Goal: Transaction & Acquisition: Subscribe to service/newsletter

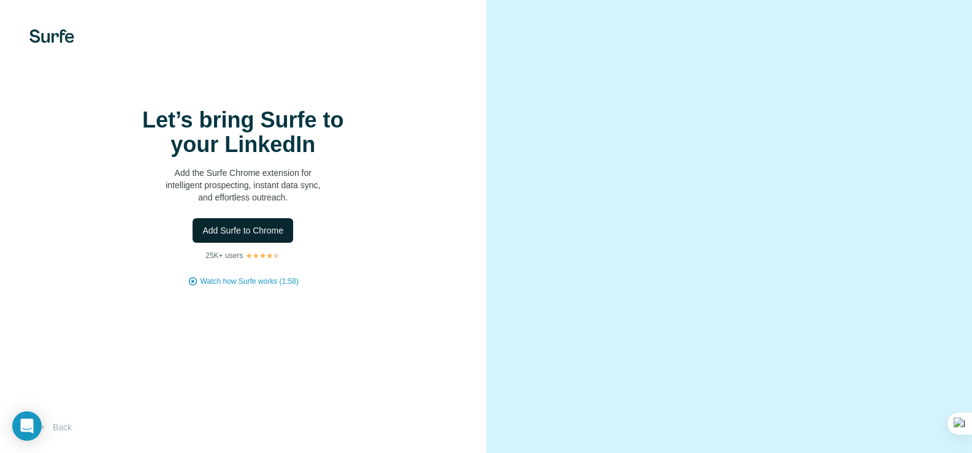
click at [244, 237] on span "Add Surfe to Chrome" at bounding box center [242, 231] width 81 height 12
click at [260, 287] on span "Watch how Surfe works (1:58)" at bounding box center [250, 281] width 98 height 11
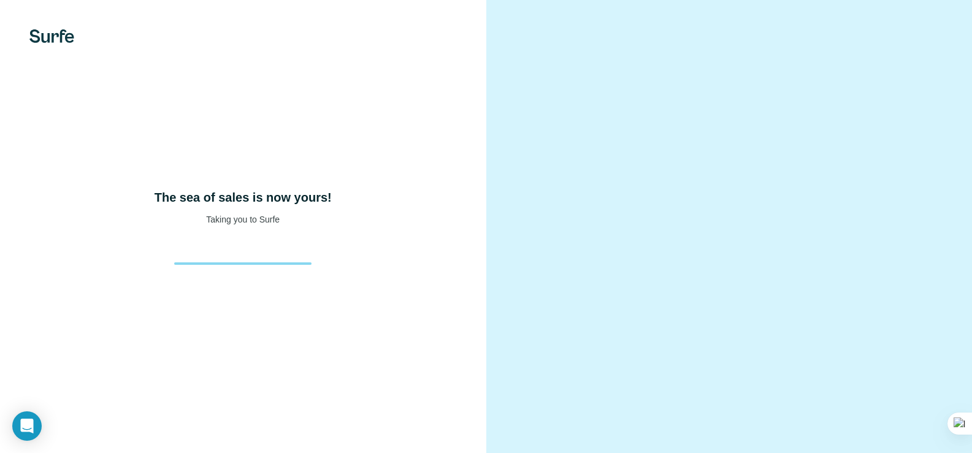
drag, startPoint x: 69, startPoint y: 229, endPoint x: 704, endPoint y: 9, distance: 672.3
click at [69, 225] on div "The sea of sales is now yours! Taking you to Surfe" at bounding box center [243, 207] width 437 height 37
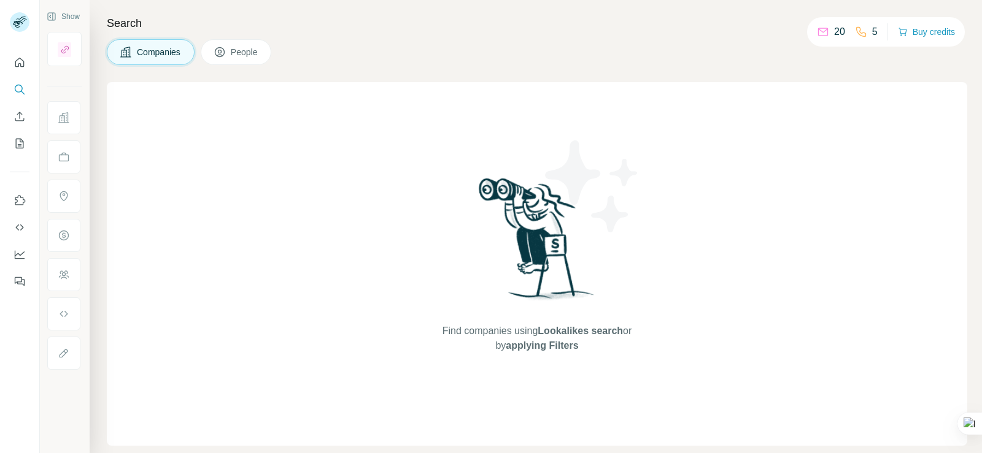
click at [242, 48] on span "People" at bounding box center [245, 52] width 28 height 12
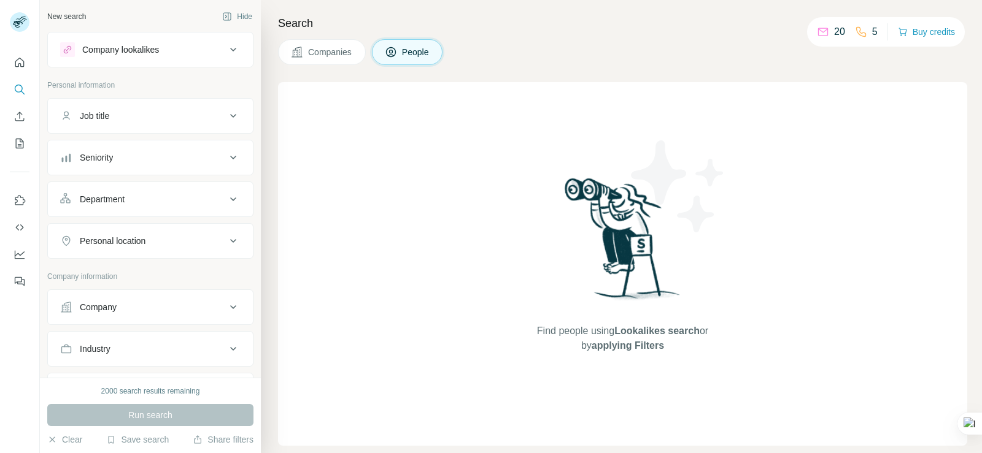
click at [168, 420] on div "Run search" at bounding box center [150, 415] width 206 height 22
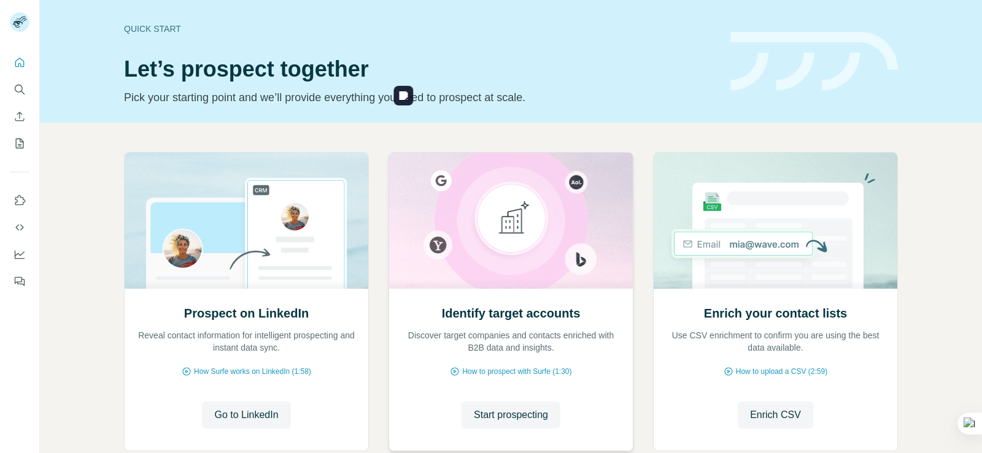
scroll to position [77, 0]
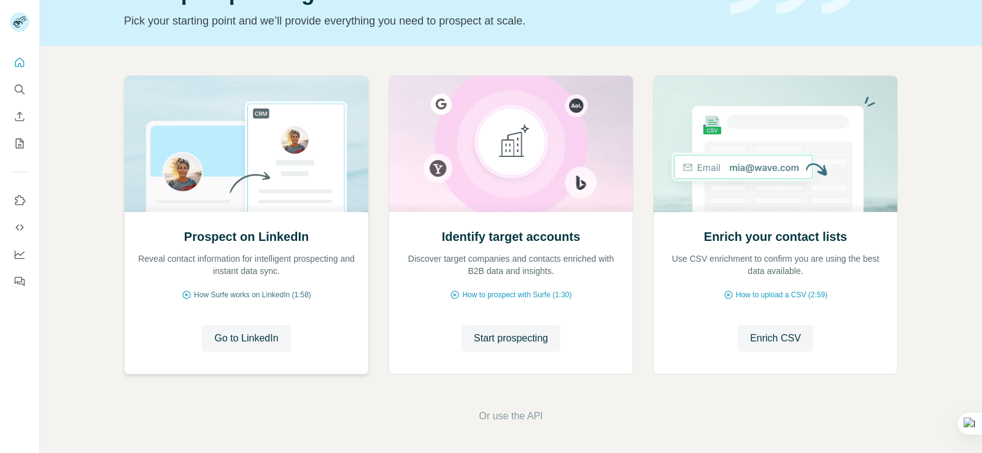
click at [249, 296] on span "How Surfe works on LinkedIn (1:58)" at bounding box center [252, 295] width 117 height 11
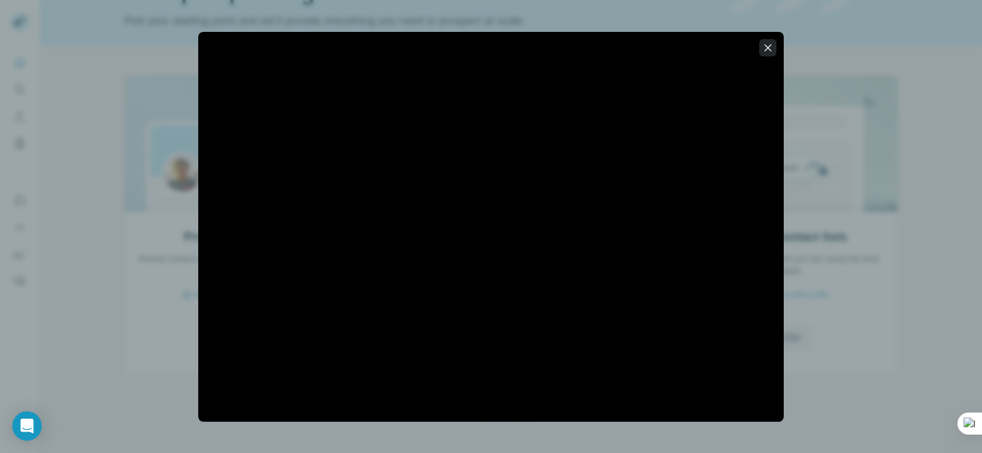
click at [774, 49] on button "button" at bounding box center [767, 47] width 17 height 17
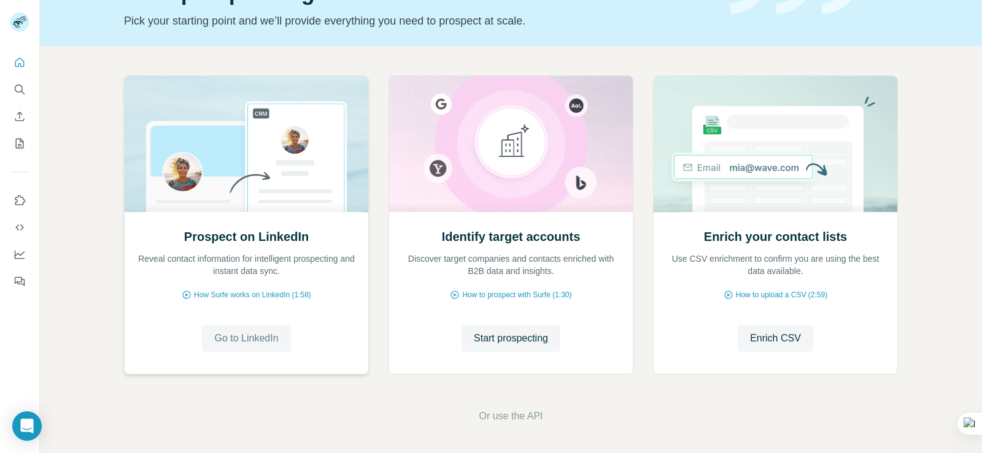
click at [252, 340] on span "Go to LinkedIn" at bounding box center [246, 338] width 64 height 15
drag, startPoint x: 271, startPoint y: 298, endPoint x: 166, endPoint y: 313, distance: 106.0
click at [166, 313] on div "Prospect on LinkedIn Reveal contact information for intelligent prospecting and…" at bounding box center [247, 292] width 244 height 163
drag, startPoint x: 288, startPoint y: 298, endPoint x: 187, endPoint y: 300, distance: 100.6
click at [194, 300] on span "How Surfe works on LinkedIn (1:58)" at bounding box center [252, 295] width 117 height 11
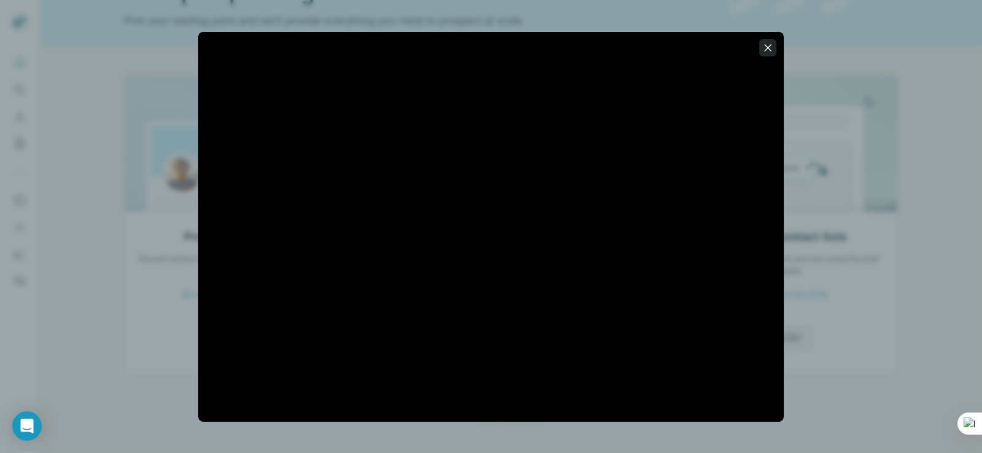
click at [769, 50] on icon "button" at bounding box center [767, 48] width 12 height 12
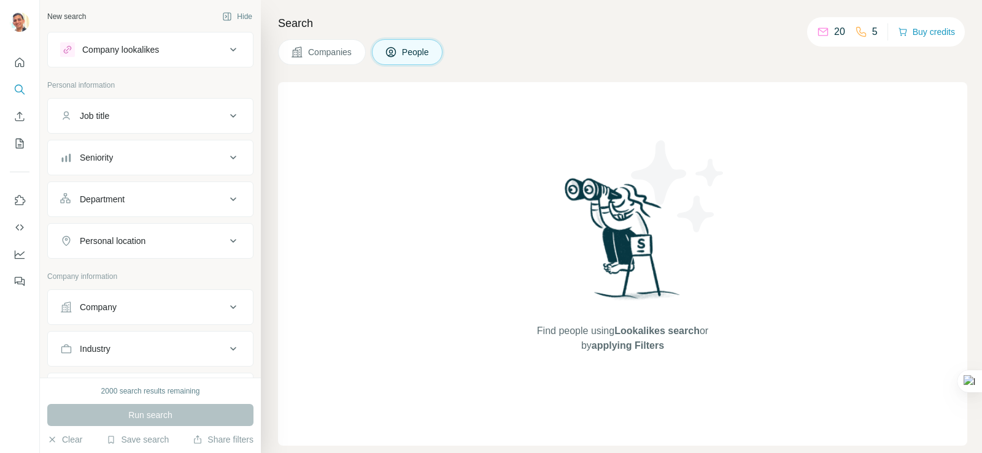
click at [216, 49] on div "Company lookalikes" at bounding box center [143, 49] width 166 height 15
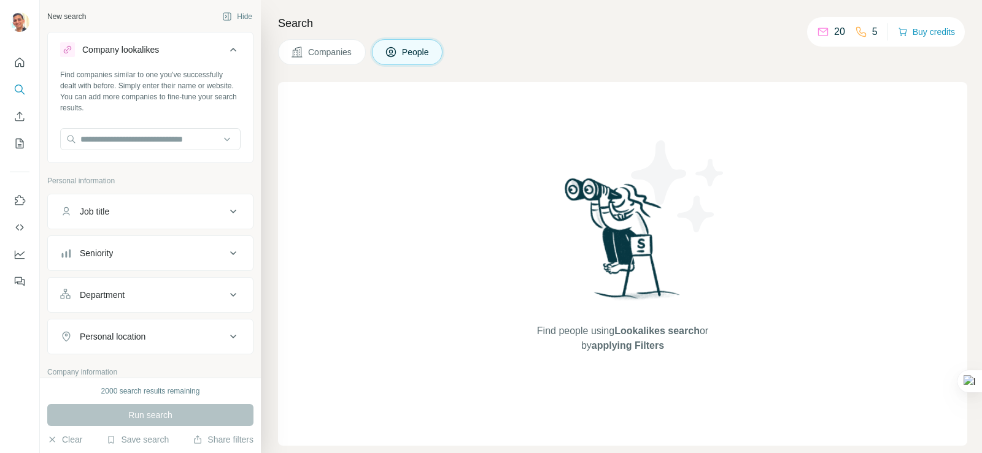
click at [216, 49] on div "Company lookalikes" at bounding box center [143, 49] width 166 height 15
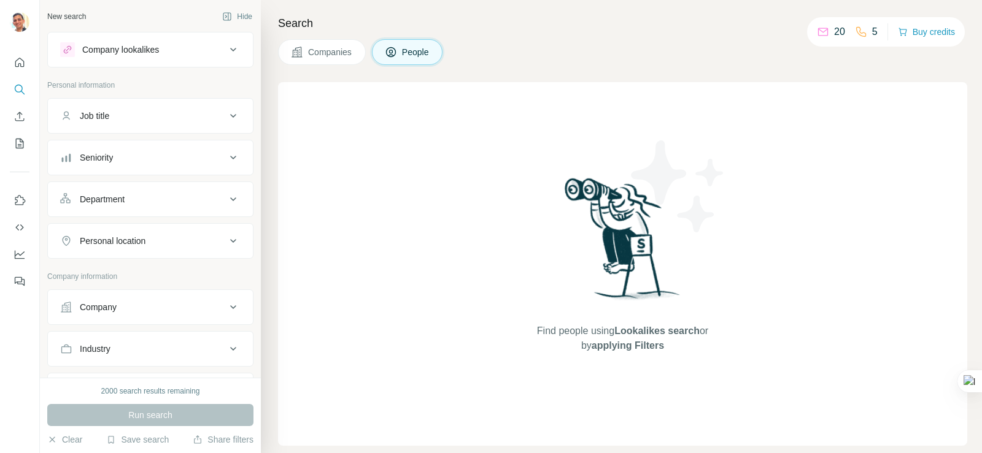
click at [170, 244] on div "Personal location" at bounding box center [143, 241] width 166 height 12
click at [563, 26] on h4 "Search" at bounding box center [622, 23] width 689 height 17
click at [222, 13] on button "Hide" at bounding box center [236, 16] width 47 height 18
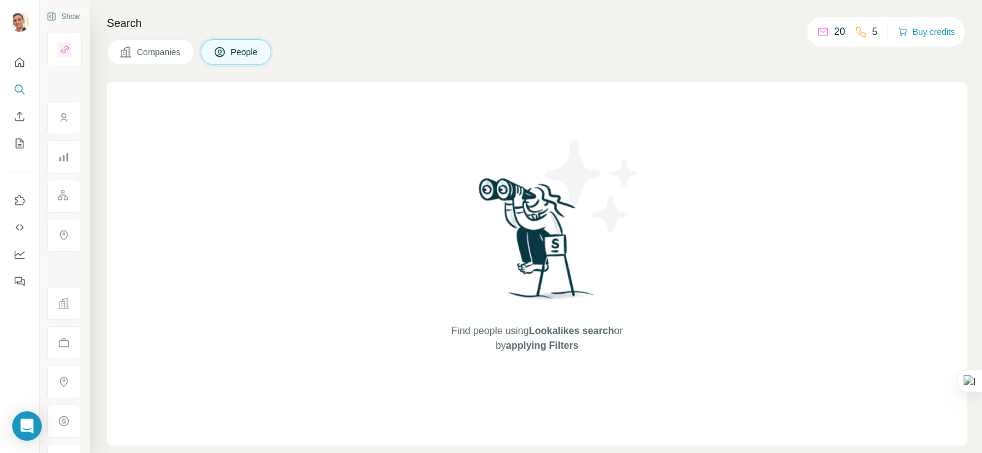
click at [396, 37] on div "Search Companies People Find people using Lookalikes search or by applying Filt…" at bounding box center [536, 226] width 892 height 453
